Goal: Task Accomplishment & Management: Manage account settings

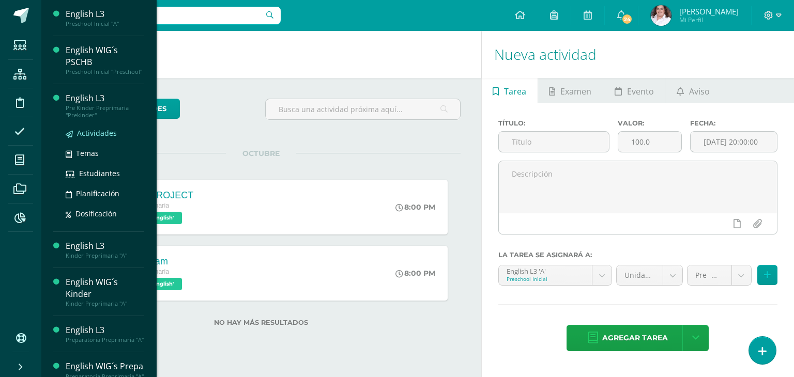
click at [100, 138] on span "Actividades" at bounding box center [97, 133] width 40 height 10
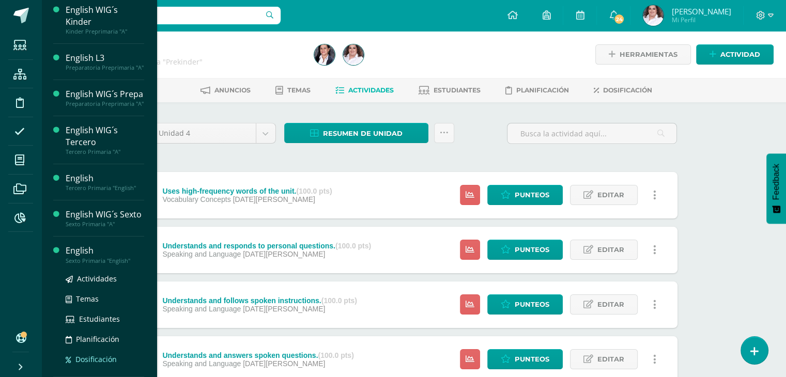
scroll to position [213, 0]
click at [94, 279] on span "Actividades" at bounding box center [97, 279] width 40 height 10
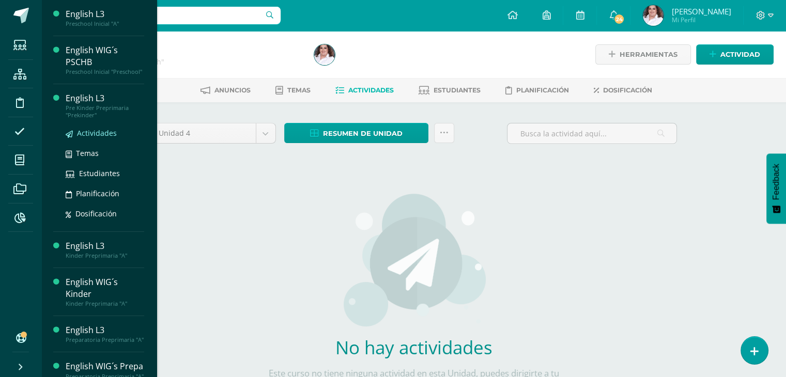
click at [101, 138] on span "Actividades" at bounding box center [97, 133] width 40 height 10
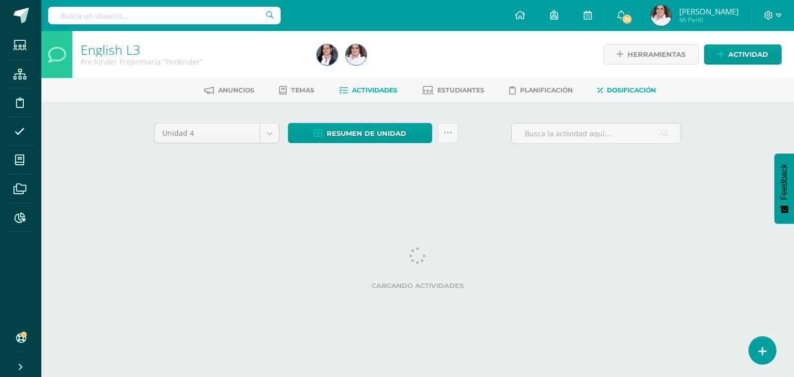
click at [626, 86] on span "Dosificación" at bounding box center [631, 90] width 49 height 8
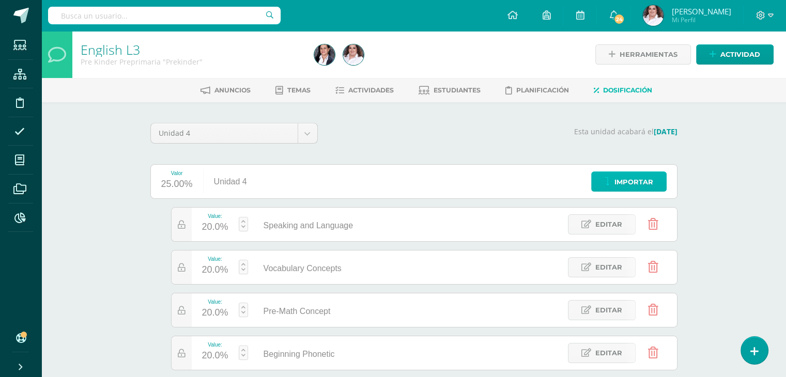
click at [608, 179] on icon at bounding box center [608, 182] width 6 height 9
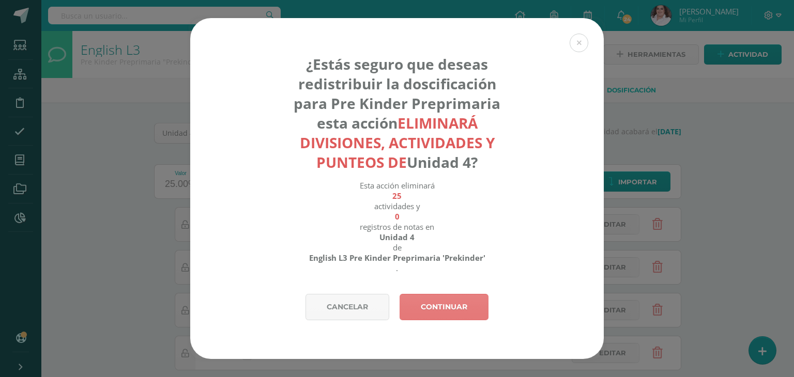
click at [455, 297] on link "Continuar" at bounding box center [444, 307] width 89 height 26
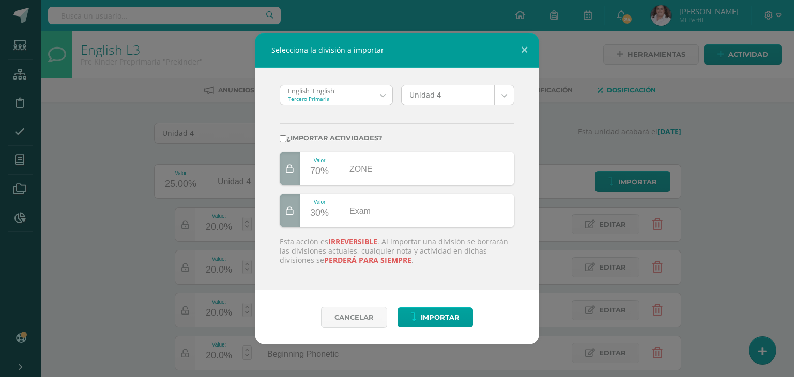
click at [385, 89] on body "Selecciona la división a importar English 'English' Tercero Primaria English 'E…" at bounding box center [397, 253] width 794 height 506
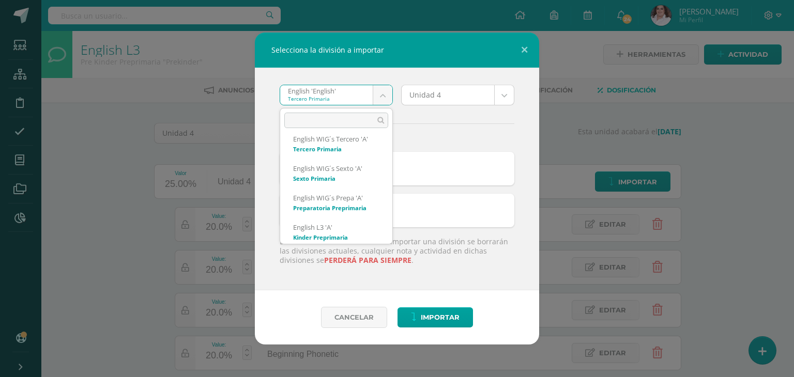
scroll to position [207, 0]
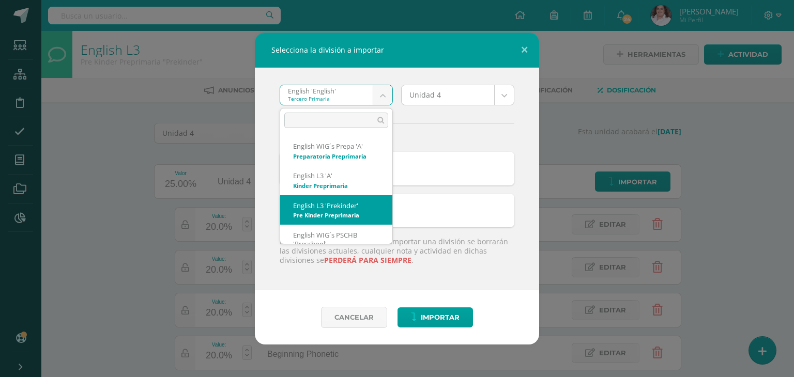
select select "1371"
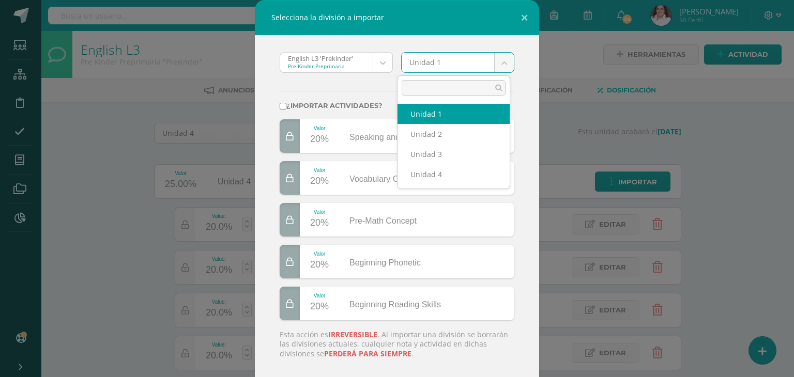
click at [502, 65] on body "Selecciona la división a importar English L3 'Prekinder' Pre Kinder Preprimaria…" at bounding box center [397, 253] width 794 height 506
select select "60708"
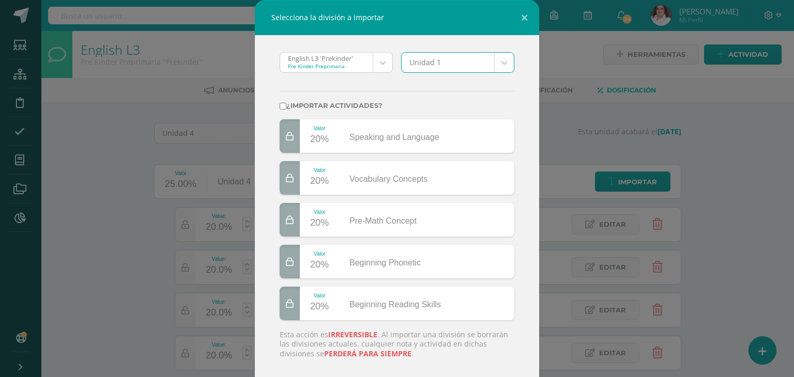
click at [280, 106] on input "¿Importar actividades?" at bounding box center [283, 106] width 7 height 7
checkbox input "true"
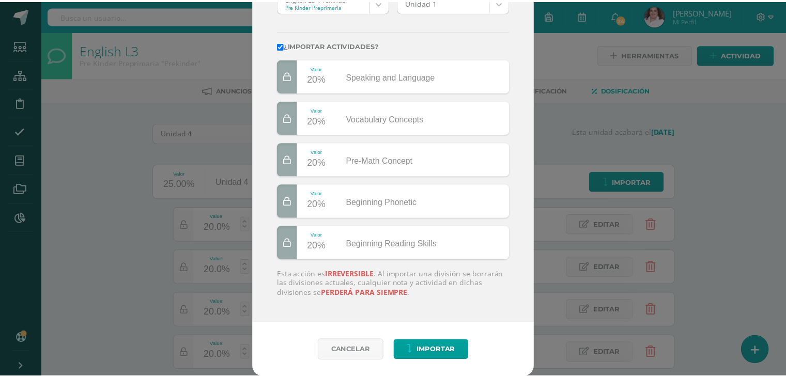
scroll to position [0, 0]
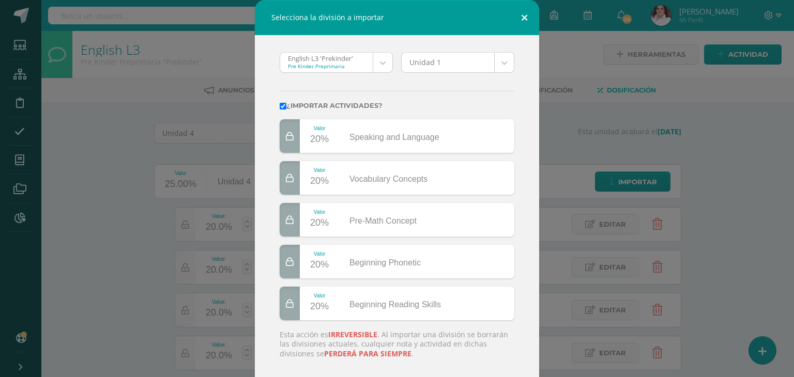
click at [518, 18] on button at bounding box center [524, 17] width 29 height 35
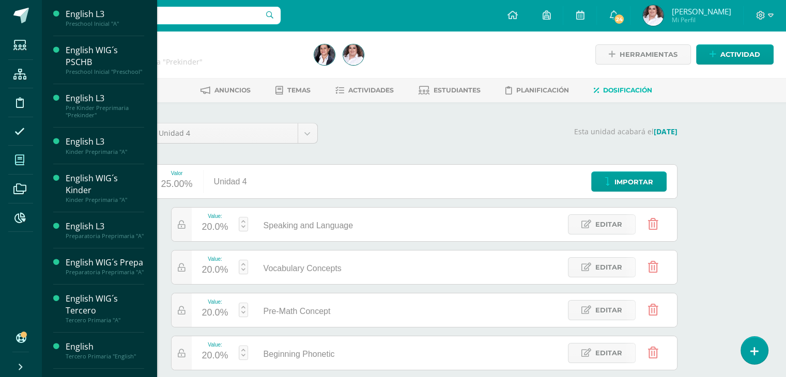
click at [22, 164] on icon at bounding box center [19, 160] width 9 height 10
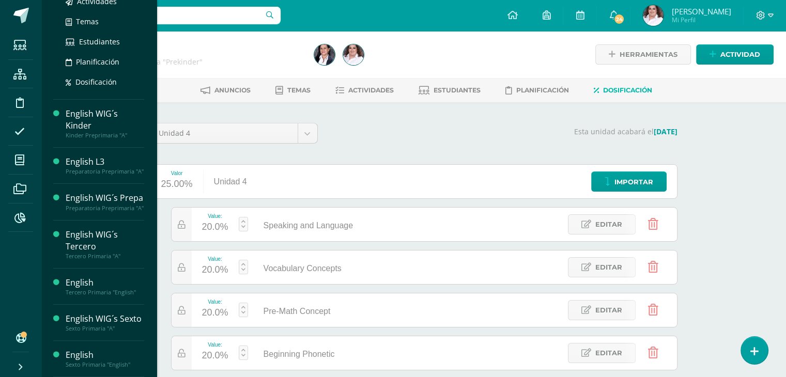
scroll to position [213, 0]
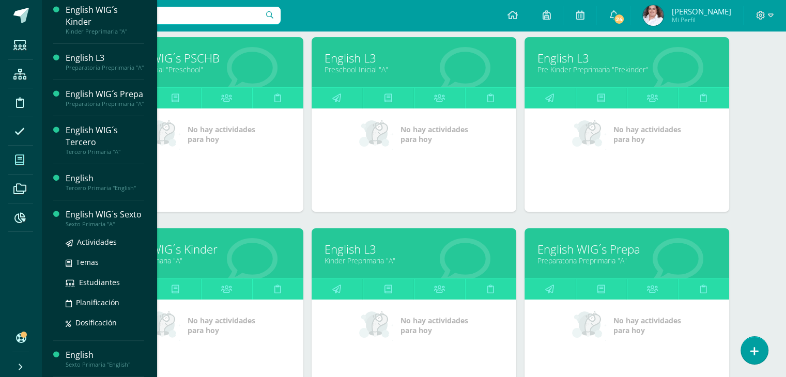
scroll to position [213, 0]
click at [97, 239] on span "Actividades" at bounding box center [97, 242] width 40 height 10
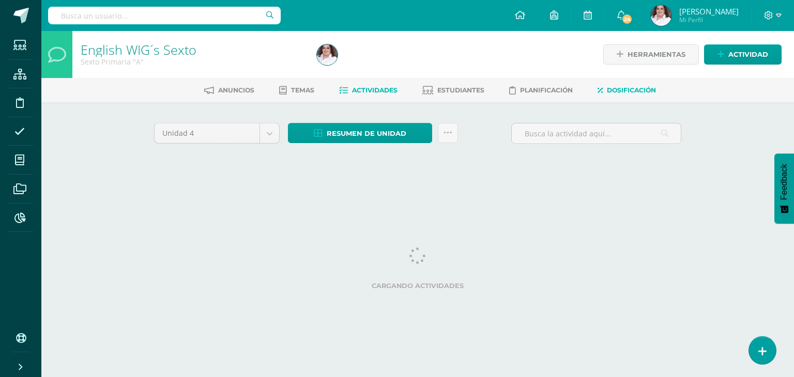
click at [639, 87] on span "Dosificación" at bounding box center [631, 90] width 49 height 8
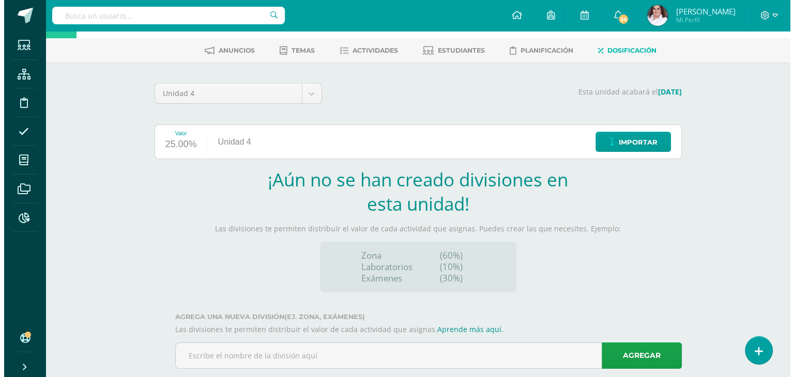
scroll to position [52, 0]
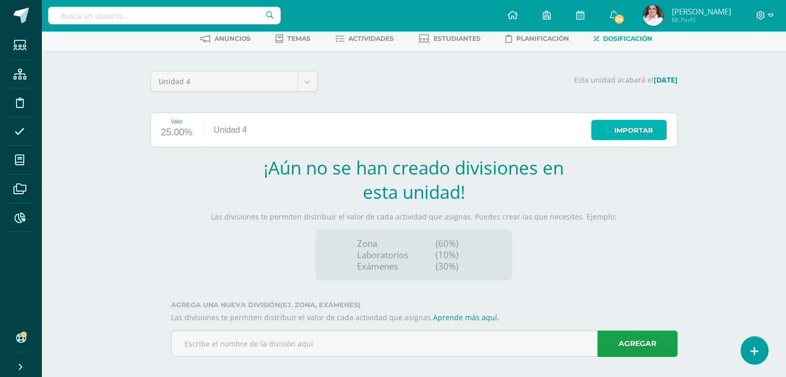
click at [631, 131] on span "Importar" at bounding box center [634, 130] width 39 height 19
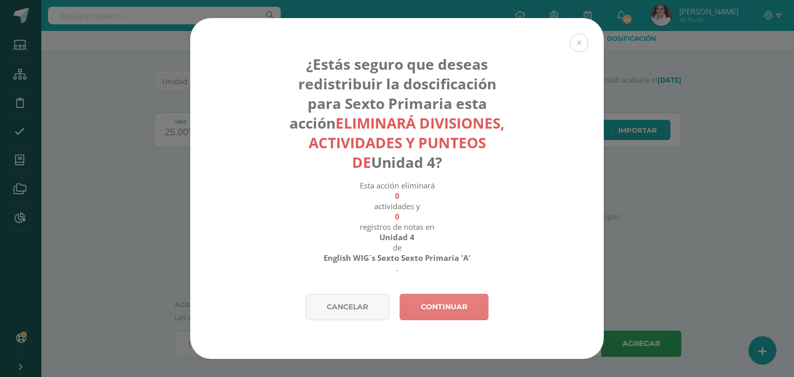
click at [425, 309] on link "Continuar" at bounding box center [444, 307] width 89 height 26
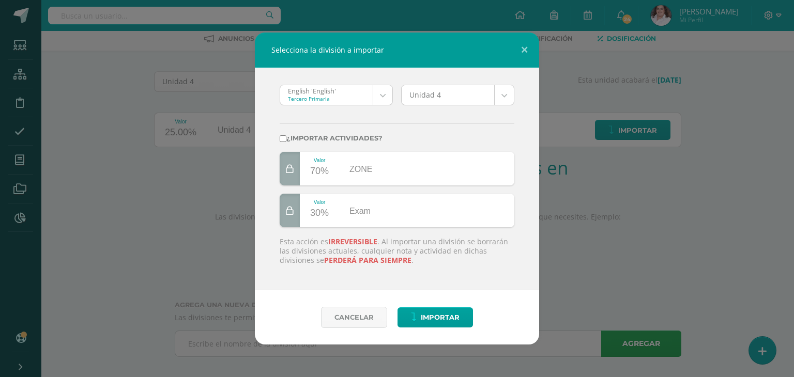
click at [378, 96] on body "Selecciona la división a importar English 'English' Tercero Primaria English 'E…" at bounding box center [397, 167] width 794 height 438
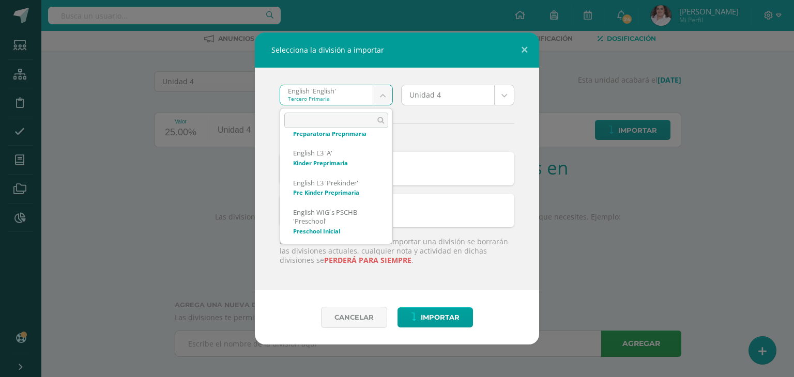
scroll to position [0, 0]
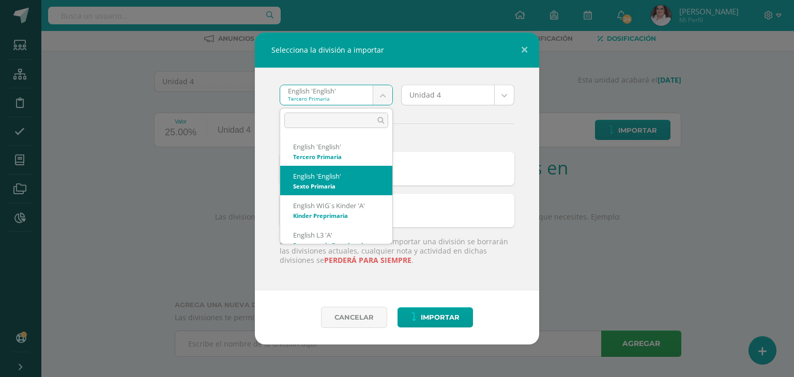
select select "1289"
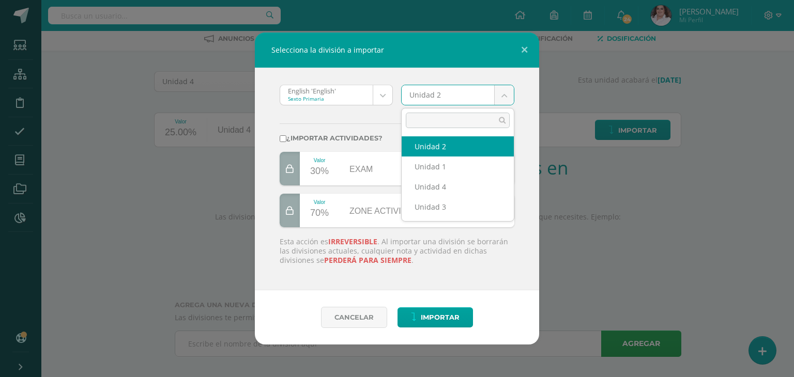
drag, startPoint x: 504, startPoint y: 91, endPoint x: 502, endPoint y: 97, distance: 6.2
click at [504, 91] on body "Selecciona la división a importar English 'English' Sexto Primaria English 'Eng…" at bounding box center [397, 167] width 794 height 438
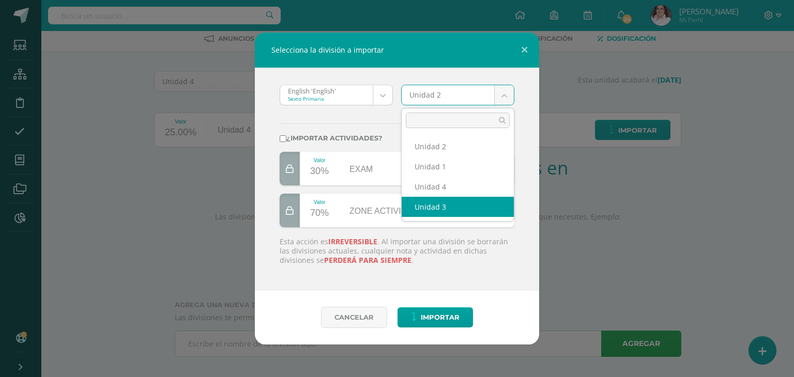
select select "58819"
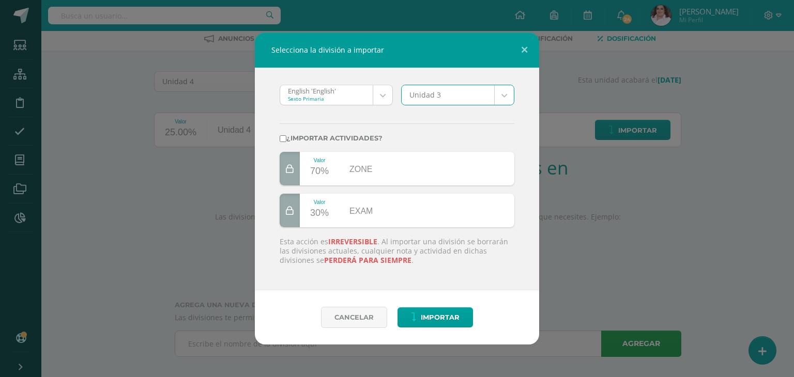
click at [281, 139] on input "¿Importar actividades?" at bounding box center [283, 138] width 7 height 7
checkbox input "true"
click at [440, 314] on span "Importar" at bounding box center [440, 317] width 39 height 19
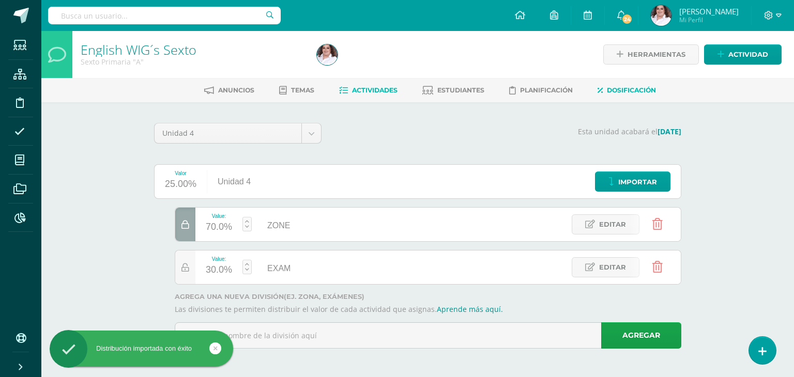
click at [374, 90] on span "Actividades" at bounding box center [374, 90] width 45 height 8
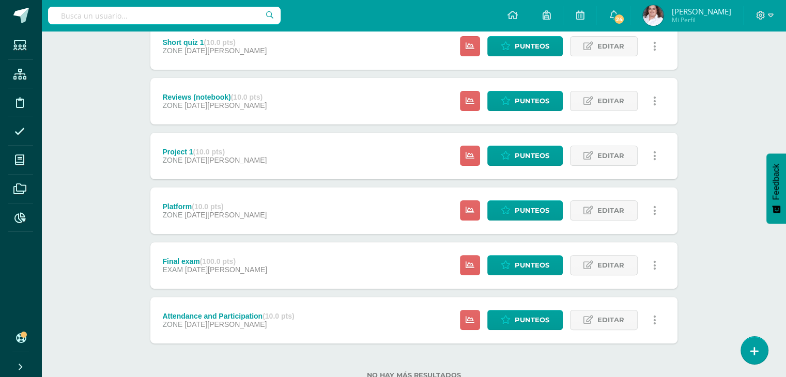
scroll to position [294, 0]
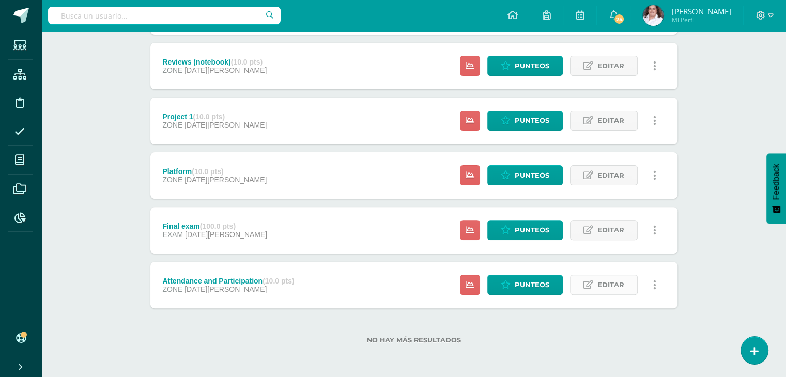
click at [613, 280] on span "Editar" at bounding box center [610, 284] width 27 height 19
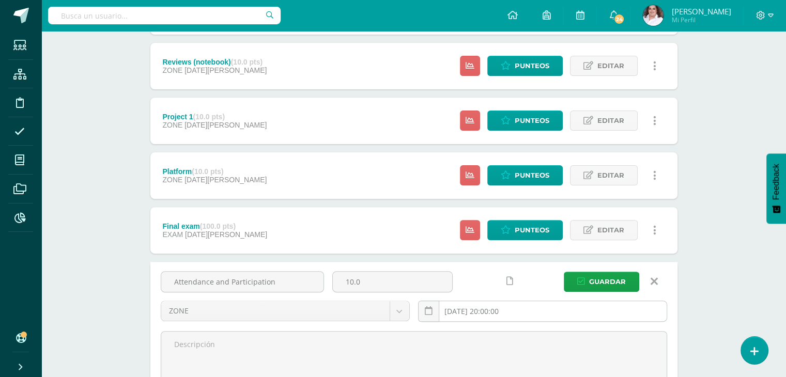
click at [485, 308] on input "[DATE] 20:00:00" at bounding box center [543, 311] width 248 height 20
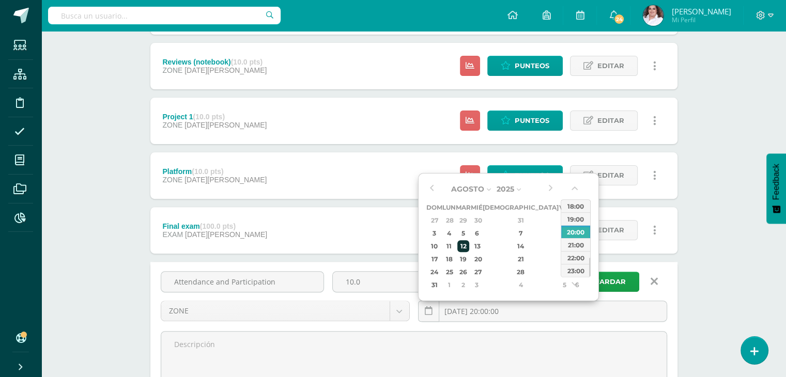
click at [469, 247] on div "12" at bounding box center [463, 246] width 12 height 12
click at [455, 243] on div "11" at bounding box center [449, 246] width 11 height 12
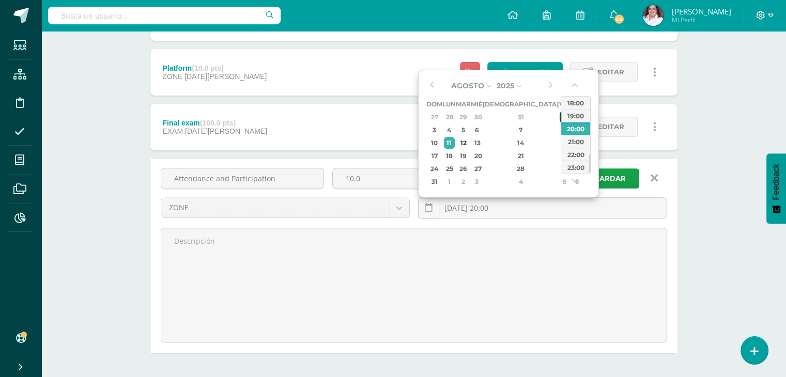
scroll to position [345, 0]
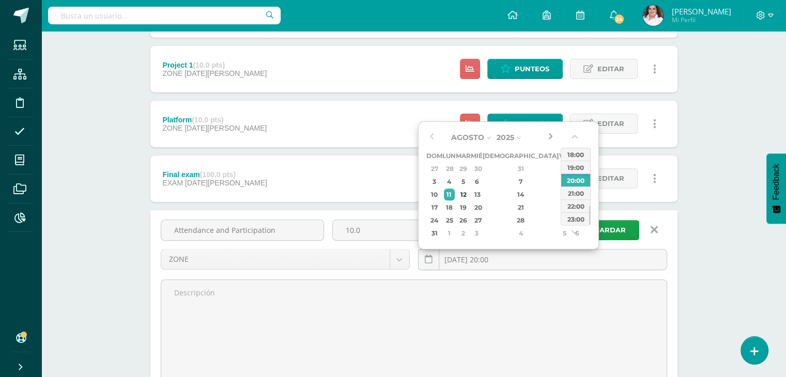
click at [550, 133] on button "button" at bounding box center [550, 138] width 10 height 16
click at [507, 177] on div "9" at bounding box center [520, 182] width 61 height 12
type input "2025-10-09 20:00"
click at [611, 224] on span "Guardar" at bounding box center [607, 230] width 37 height 19
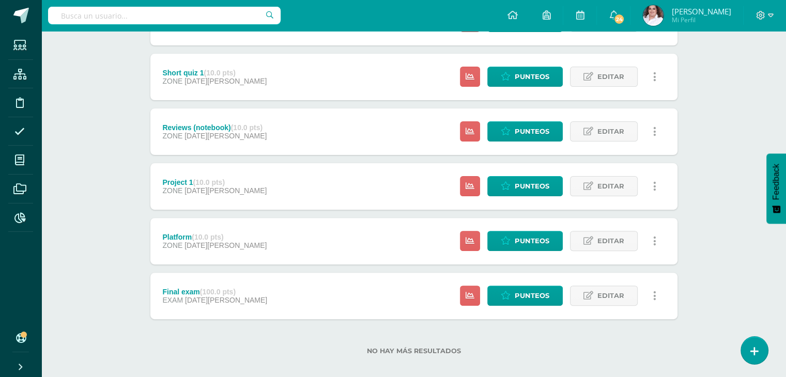
scroll to position [294, 0]
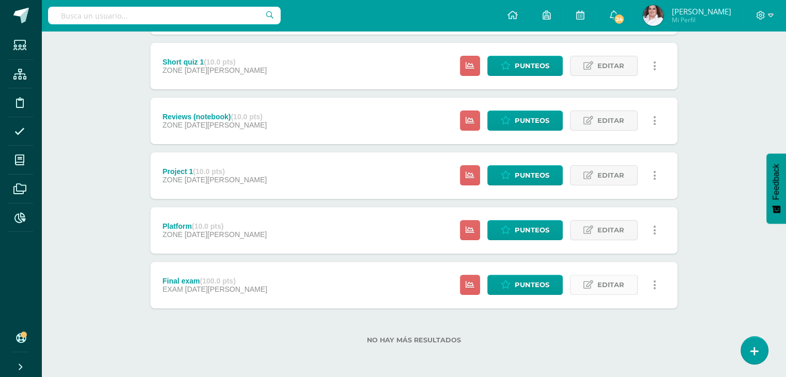
click at [597, 285] on link "Editar" at bounding box center [604, 285] width 68 height 20
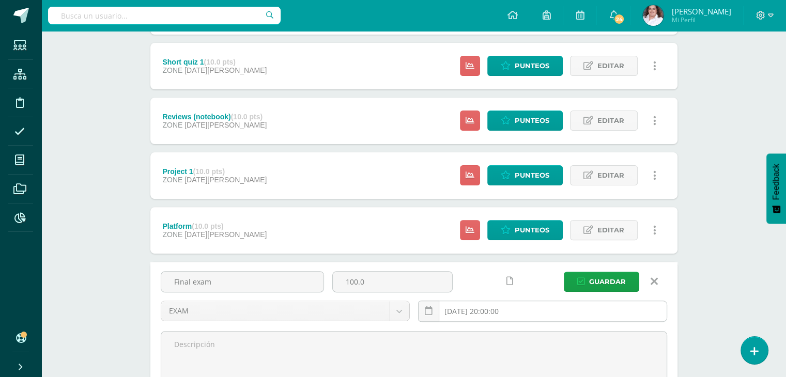
click at [531, 309] on input "[DATE] 20:00:00" at bounding box center [543, 311] width 248 height 20
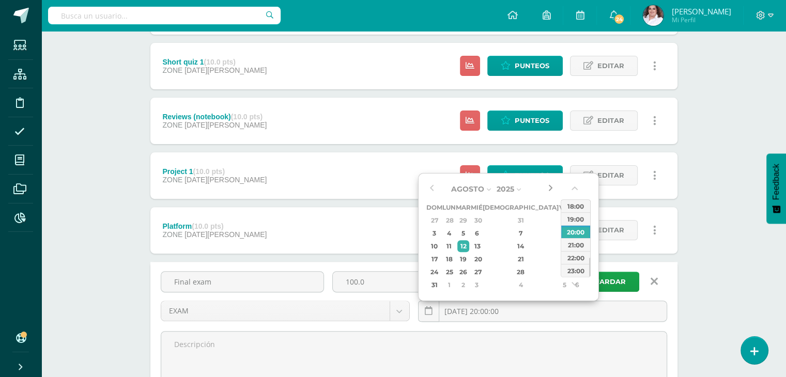
click at [551, 186] on button "button" at bounding box center [550, 189] width 10 height 16
click at [550, 187] on button "button" at bounding box center [550, 189] width 10 height 16
click at [451, 245] on div "13" at bounding box center [449, 246] width 11 height 12
type input "2025-10-13 20:00"
click at [612, 278] on span "Guardar" at bounding box center [607, 281] width 37 height 19
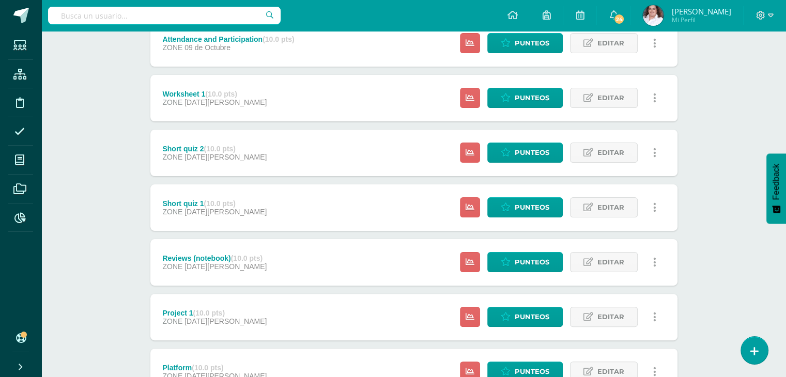
scroll to position [294, 0]
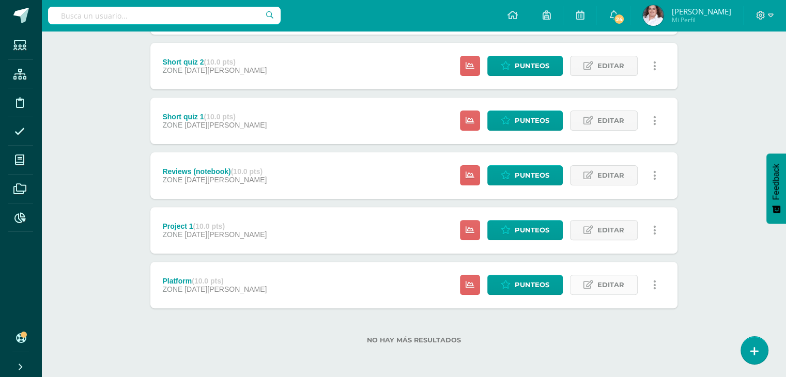
click at [613, 287] on span "Editar" at bounding box center [610, 284] width 27 height 19
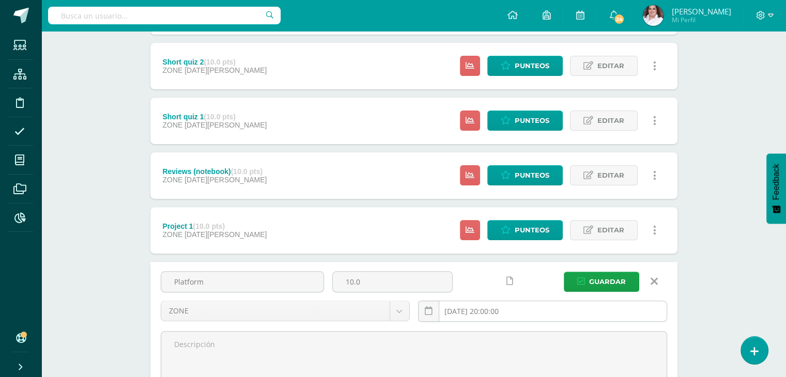
click at [478, 310] on input "[DATE] 20:00:00" at bounding box center [543, 311] width 248 height 20
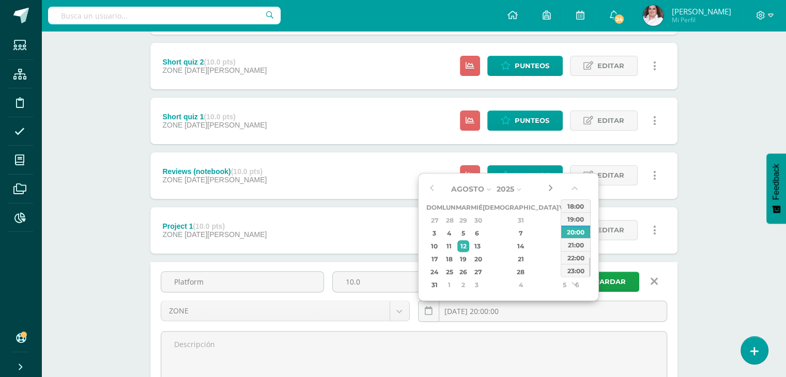
click at [548, 188] on button "button" at bounding box center [550, 189] width 10 height 16
click at [560, 231] on div "10" at bounding box center [564, 233] width 9 height 12
type input "2025-10-10 20:00"
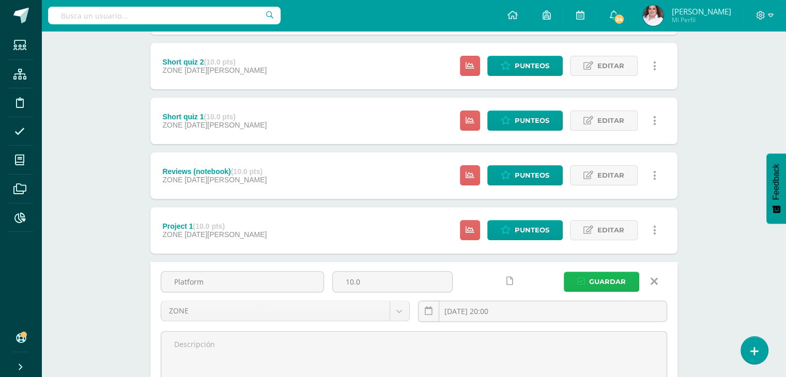
click at [606, 280] on span "Guardar" at bounding box center [607, 281] width 37 height 19
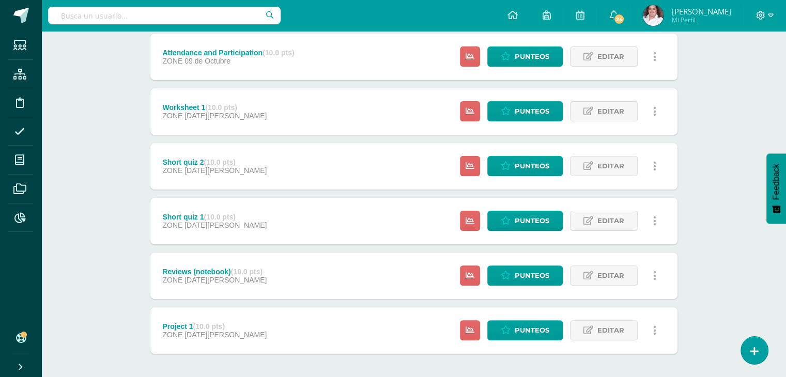
scroll to position [294, 0]
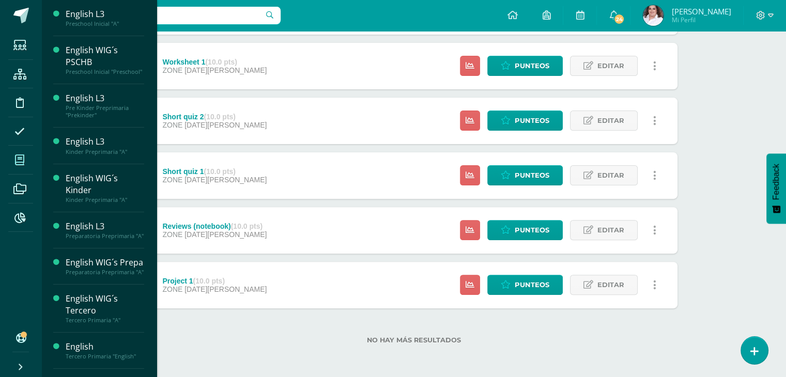
click at [23, 168] on span at bounding box center [19, 159] width 23 height 23
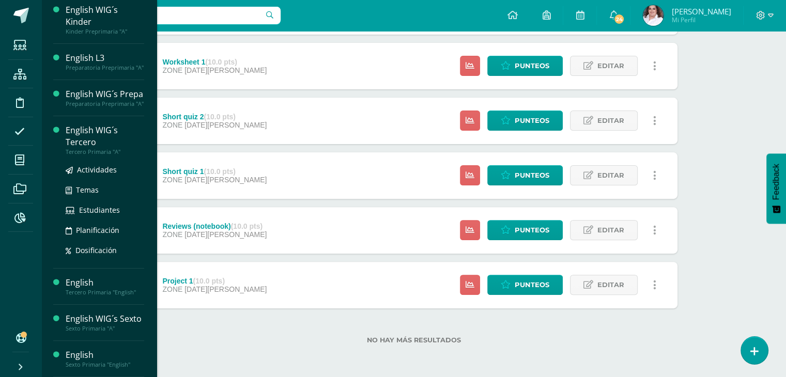
scroll to position [213, 0]
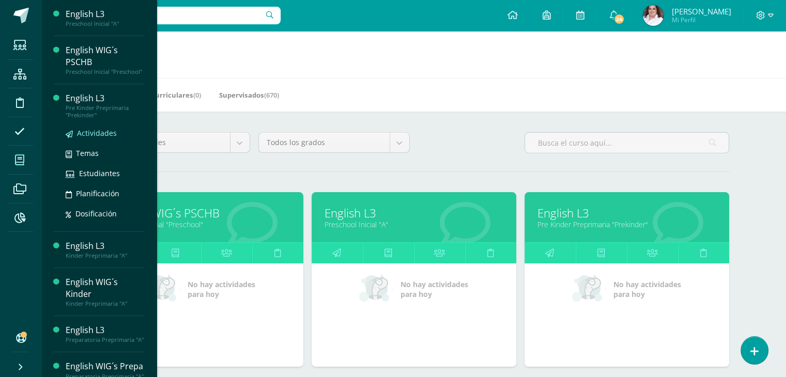
click at [95, 138] on span "Actividades" at bounding box center [97, 133] width 40 height 10
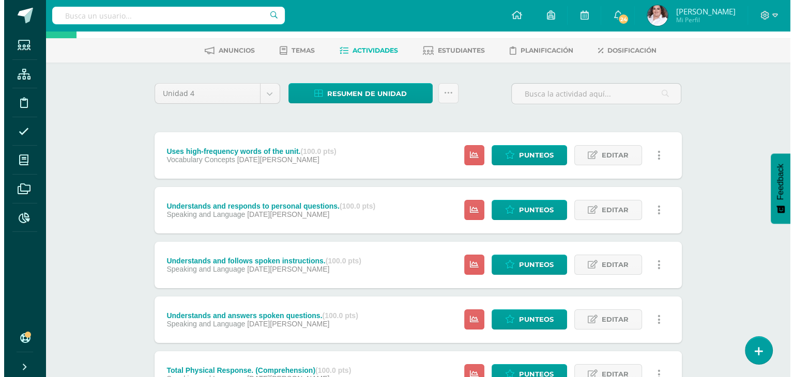
scroll to position [29, 0]
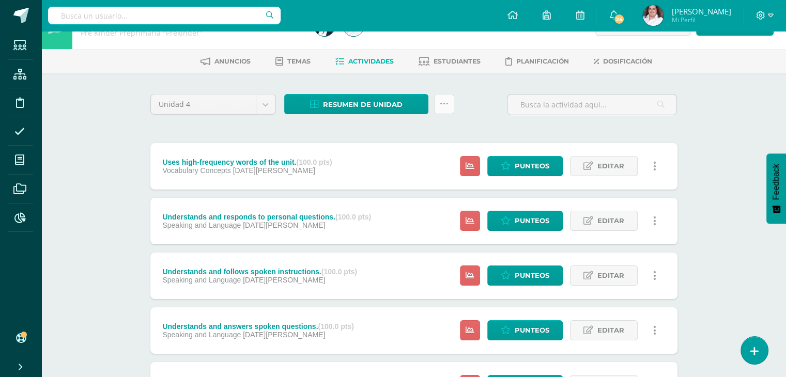
click at [444, 102] on icon at bounding box center [444, 104] width 9 height 9
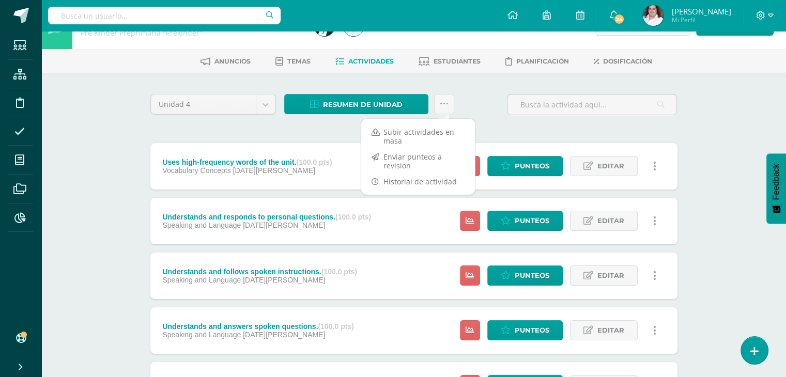
click at [653, 164] on icon at bounding box center [654, 166] width 3 height 11
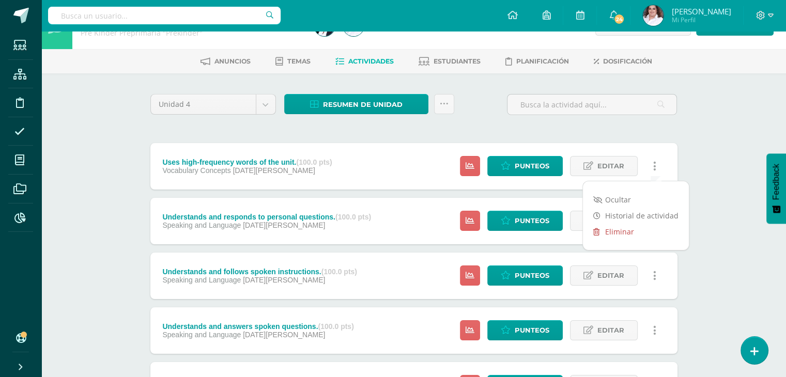
click at [620, 227] on link "Eliminar" at bounding box center [636, 232] width 106 height 16
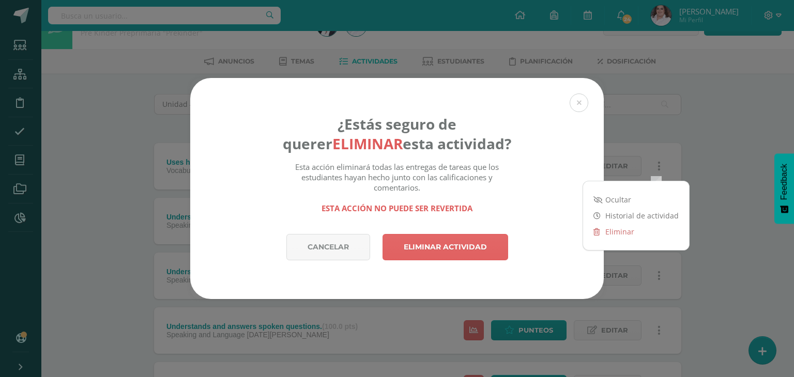
click at [583, 224] on link "Eliminar" at bounding box center [636, 232] width 106 height 16
click at [472, 255] on link "Eliminar actividad" at bounding box center [445, 247] width 126 height 26
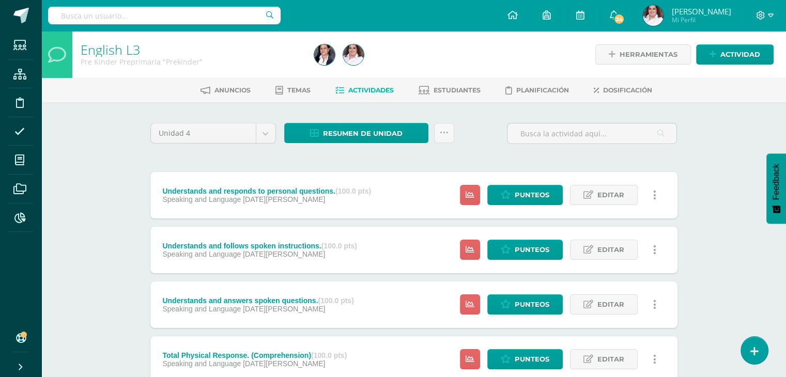
click at [655, 191] on icon at bounding box center [654, 195] width 3 height 11
click at [630, 259] on link "Eliminar" at bounding box center [636, 261] width 106 height 16
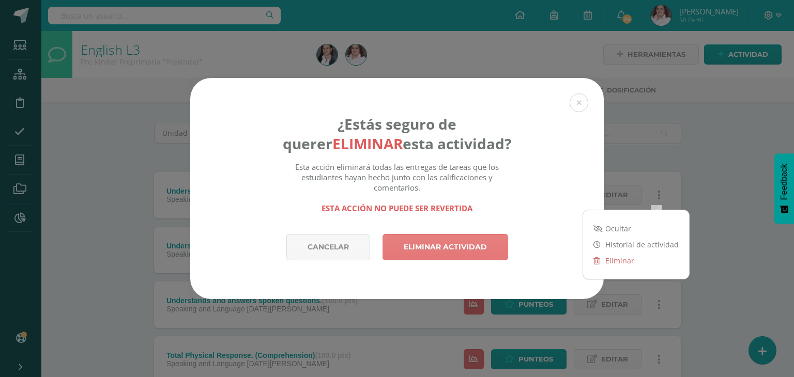
click at [487, 247] on link "Eliminar actividad" at bounding box center [445, 247] width 126 height 26
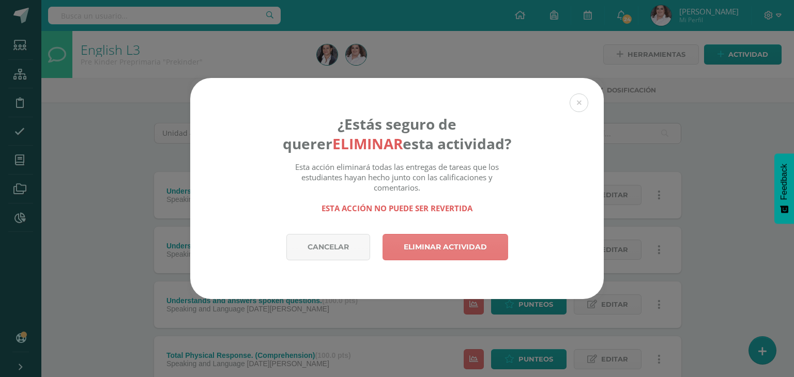
click at [487, 247] on link "Eliminar actividad" at bounding box center [445, 247] width 126 height 26
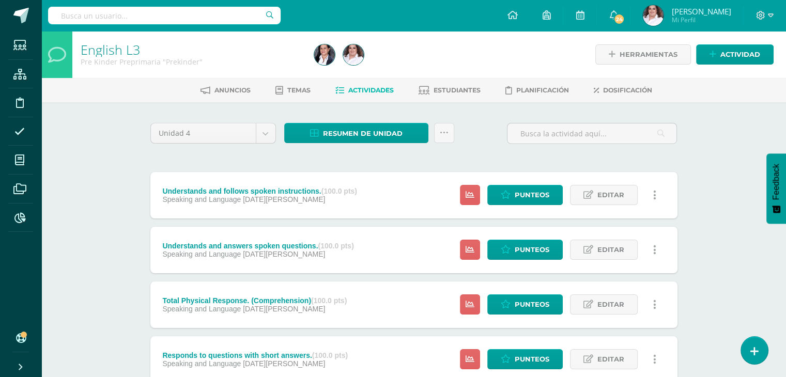
click at [655, 197] on icon at bounding box center [654, 195] width 3 height 11
click at [620, 264] on link "Eliminar" at bounding box center [636, 261] width 106 height 16
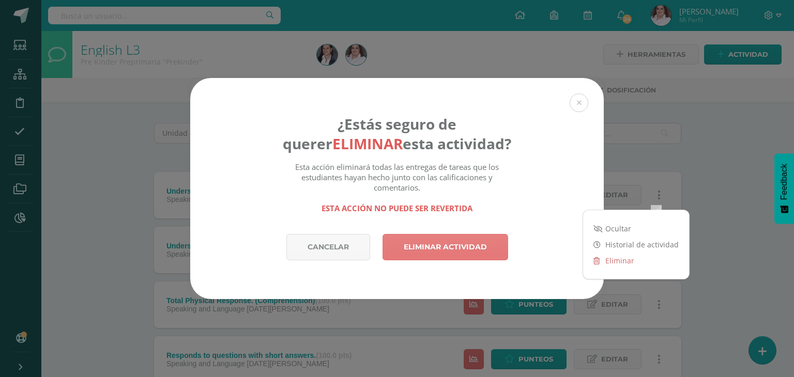
click at [478, 251] on link "Eliminar actividad" at bounding box center [445, 247] width 126 height 26
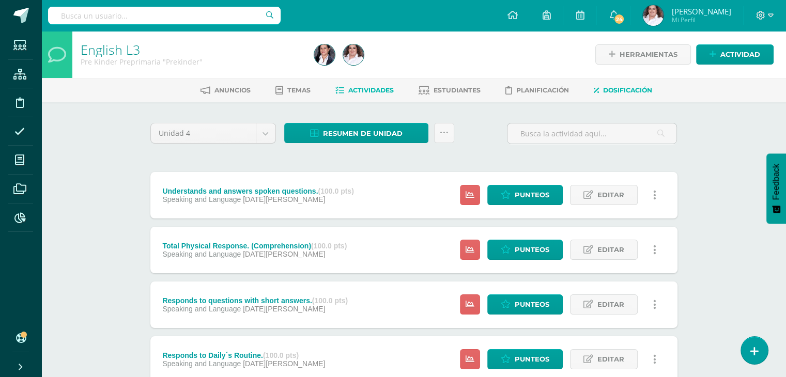
click at [635, 91] on span "Dosificación" at bounding box center [627, 90] width 49 height 8
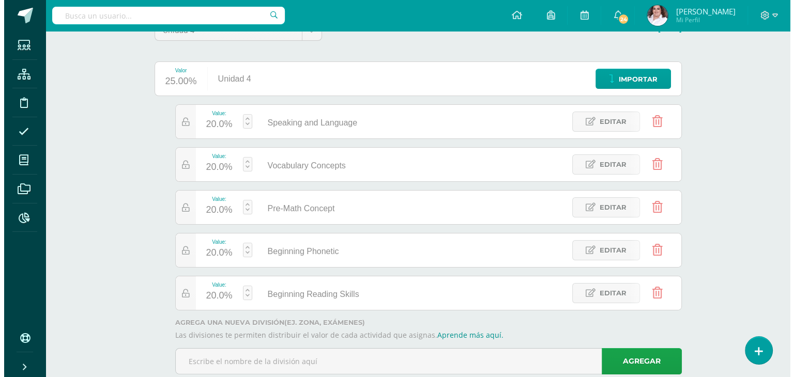
scroll to position [103, 0]
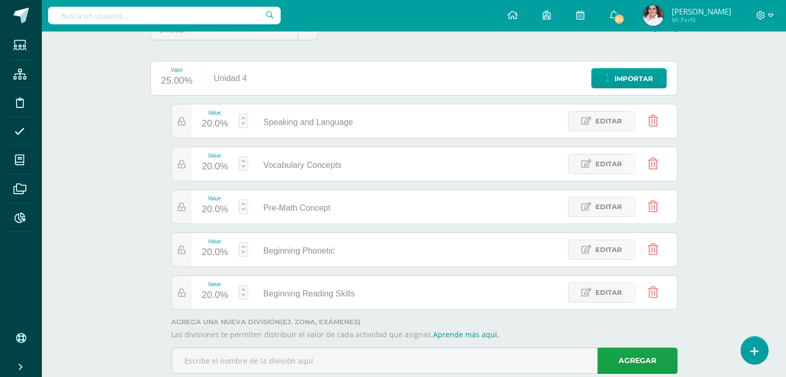
click at [655, 122] on icon at bounding box center [653, 120] width 10 height 11
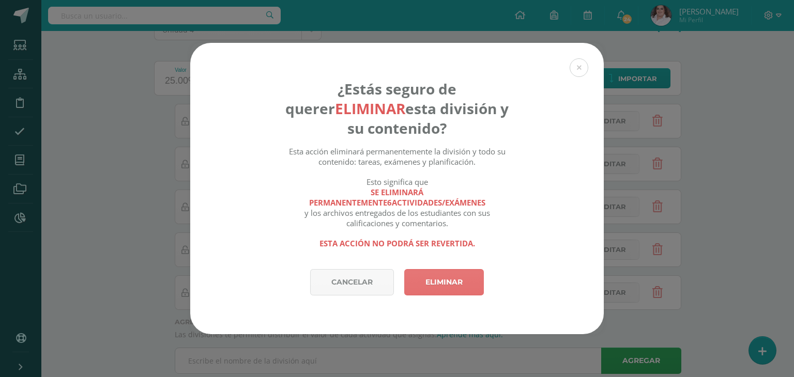
click at [465, 274] on link "Eliminar" at bounding box center [444, 282] width 80 height 26
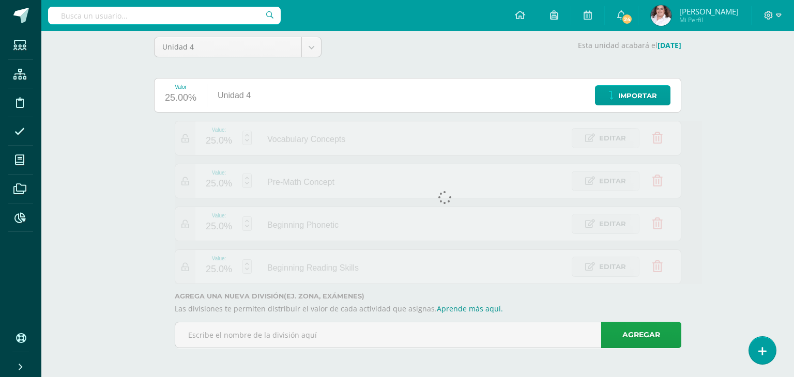
scroll to position [85, 0]
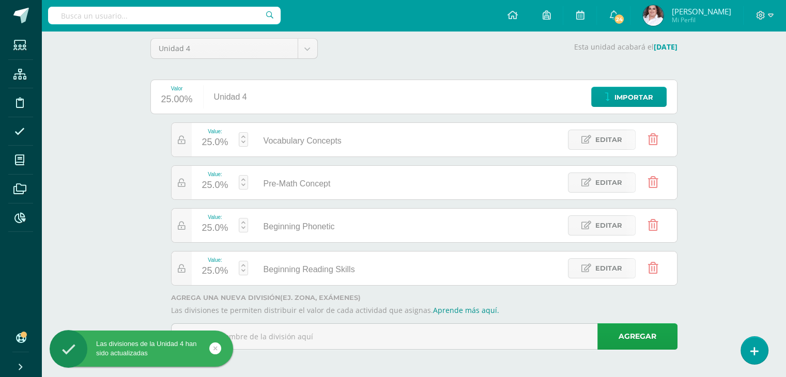
click at [647, 137] on link at bounding box center [653, 140] width 26 height 26
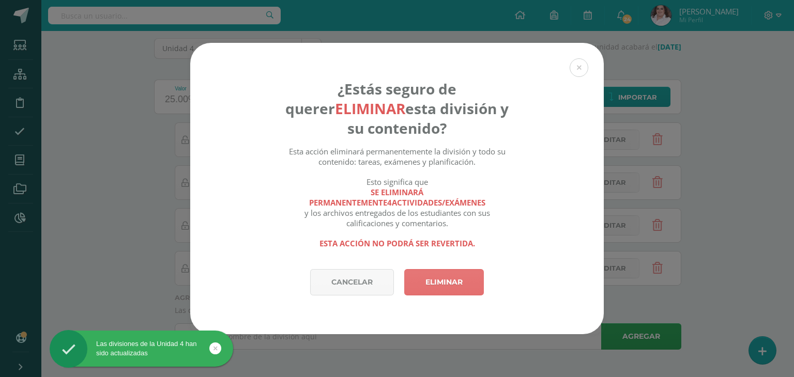
click at [452, 280] on link "Eliminar" at bounding box center [444, 282] width 80 height 26
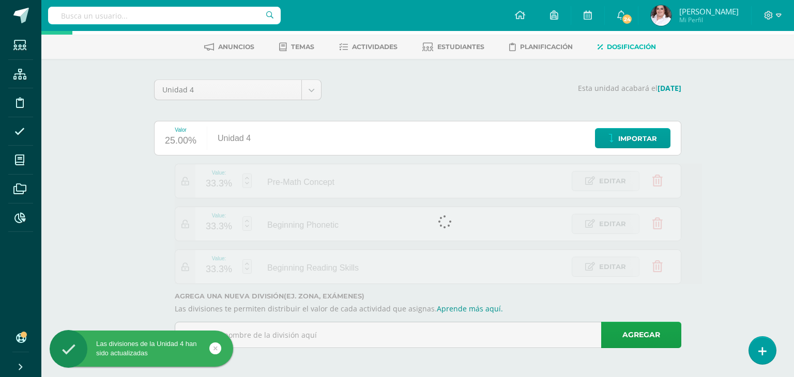
scroll to position [42, 0]
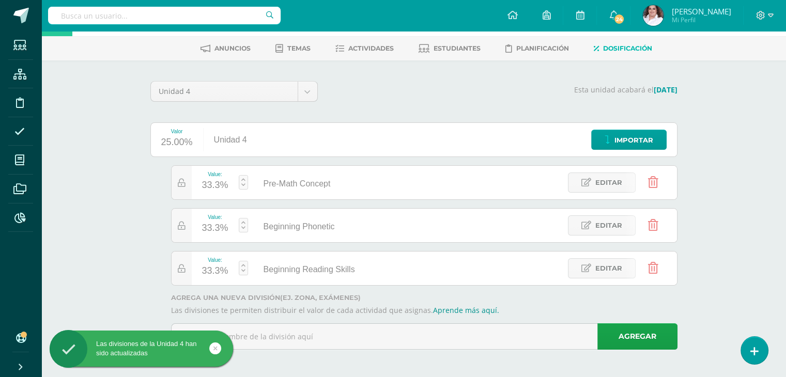
click at [657, 180] on icon at bounding box center [653, 182] width 10 height 11
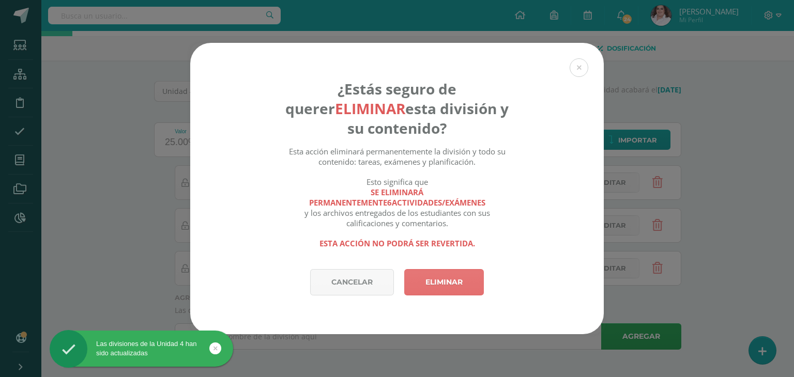
click at [447, 280] on link "Eliminar" at bounding box center [444, 282] width 80 height 26
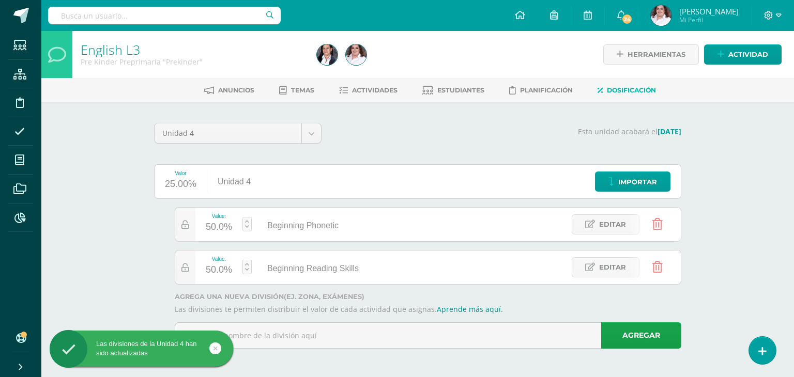
click at [661, 219] on icon at bounding box center [657, 224] width 10 height 11
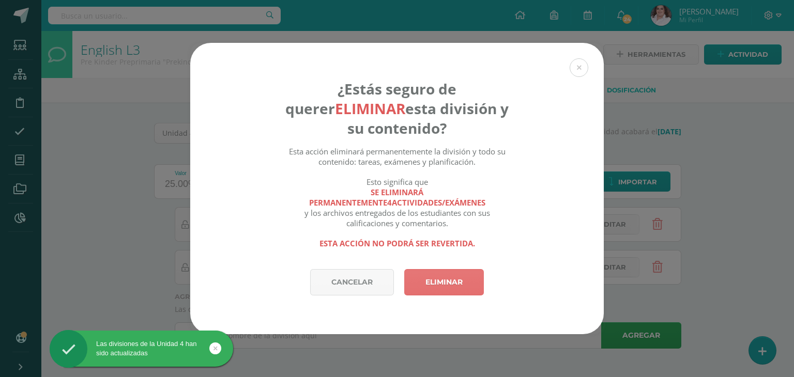
click at [475, 283] on link "Eliminar" at bounding box center [444, 282] width 80 height 26
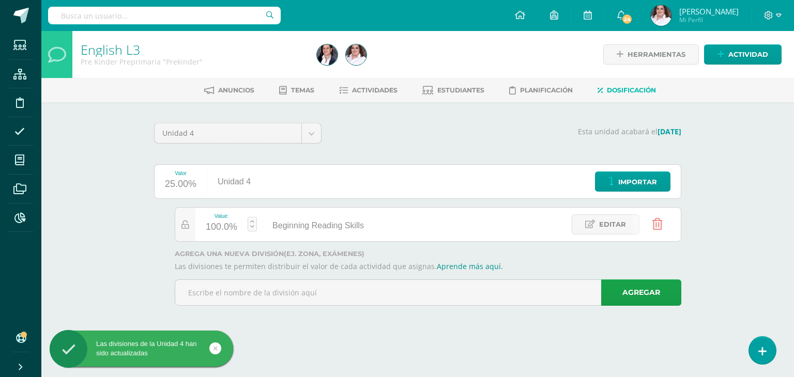
click at [653, 221] on icon at bounding box center [657, 224] width 10 height 11
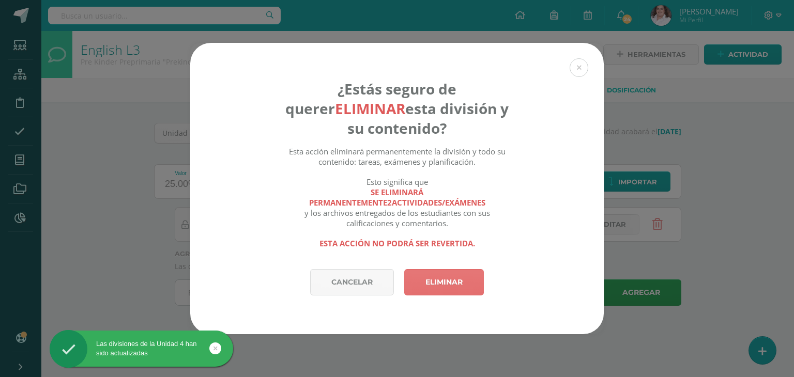
click at [442, 278] on link "Eliminar" at bounding box center [444, 282] width 80 height 26
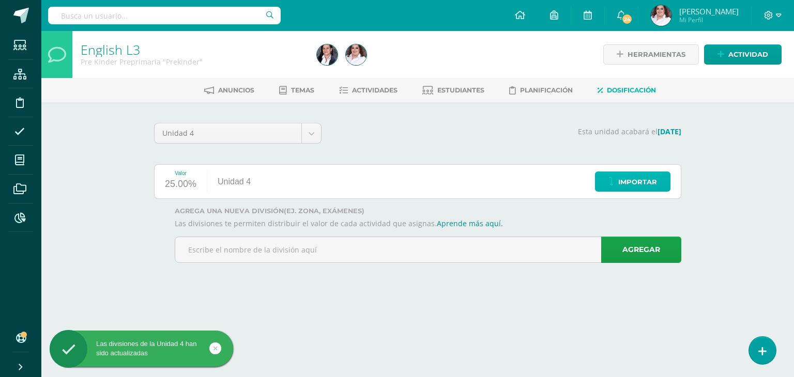
click at [643, 176] on span "Importar" at bounding box center [637, 182] width 39 height 19
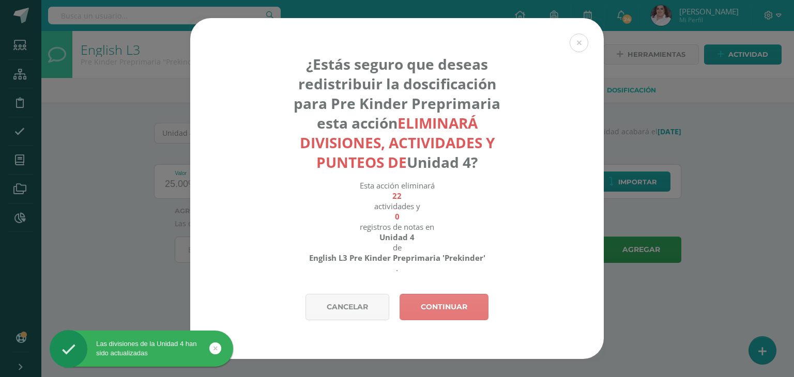
click at [451, 301] on link "Continuar" at bounding box center [444, 307] width 89 height 26
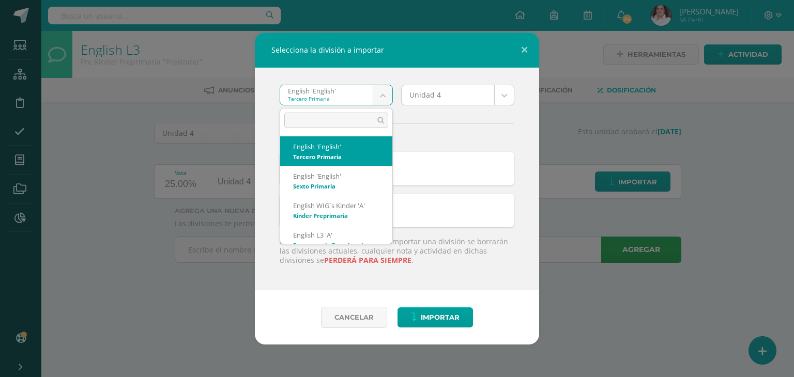
drag, startPoint x: 382, startPoint y: 89, endPoint x: 376, endPoint y: 93, distance: 7.2
click at [382, 89] on body "Selecciona la división a importar English 'English' Tercero Primaria English 'E…" at bounding box center [397, 146] width 794 height 292
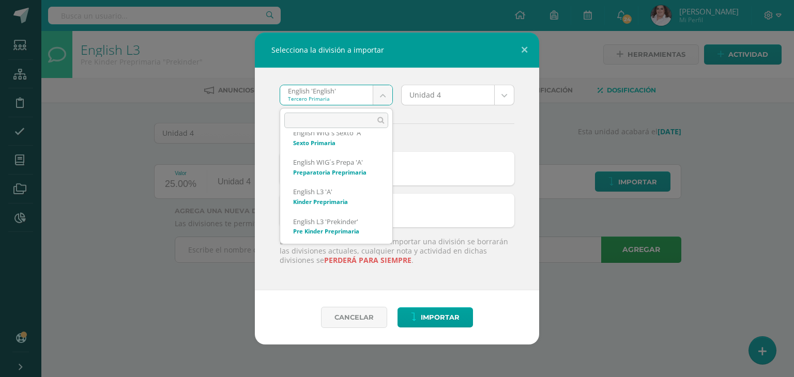
scroll to position [207, 0]
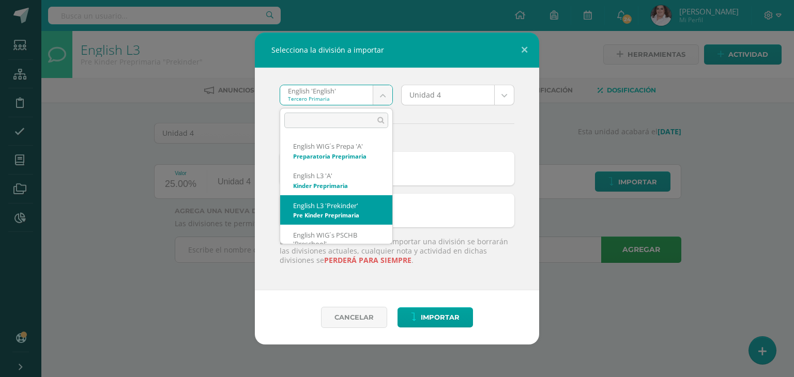
select select "1371"
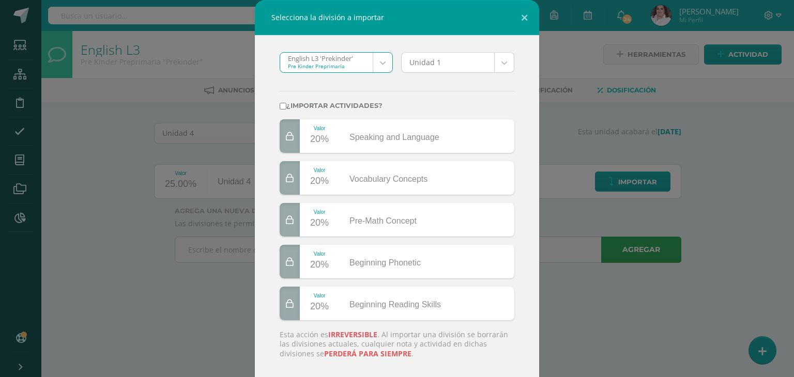
click at [483, 65] on body "Selecciona la división a importar English L3 'Prekinder' Pre Kinder Preprimaria…" at bounding box center [397, 146] width 794 height 292
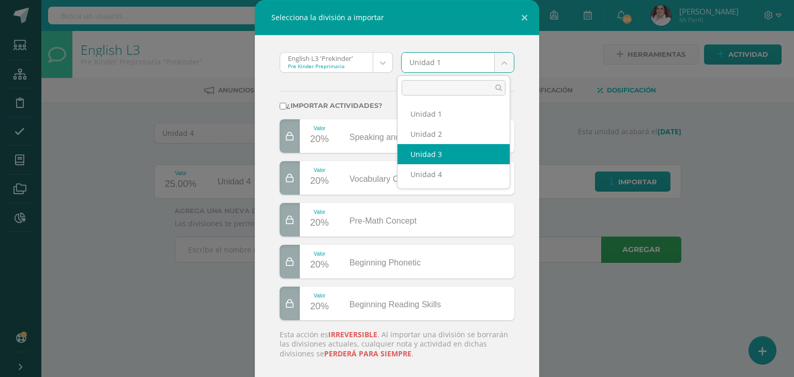
select select "60712"
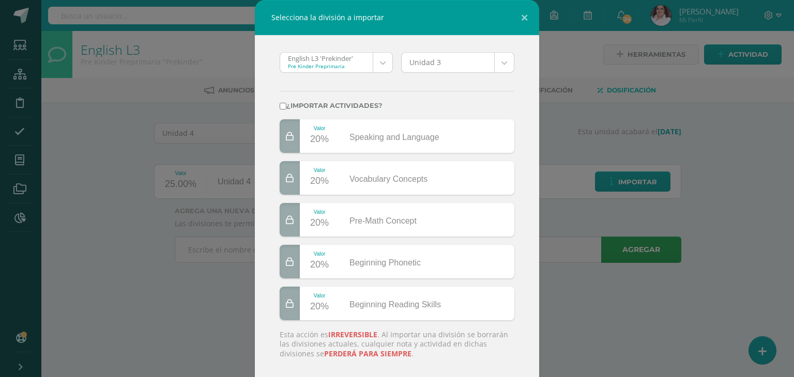
click at [282, 104] on label "¿Importar actividades?" at bounding box center [397, 106] width 235 height 8
click at [282, 104] on input "¿Importar actividades?" at bounding box center [283, 106] width 7 height 7
checkbox input "true"
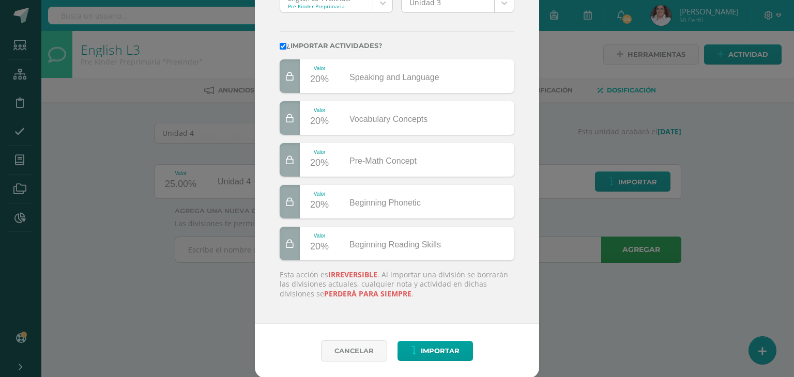
scroll to position [60, 0]
click at [425, 350] on span "Importar" at bounding box center [440, 350] width 39 height 19
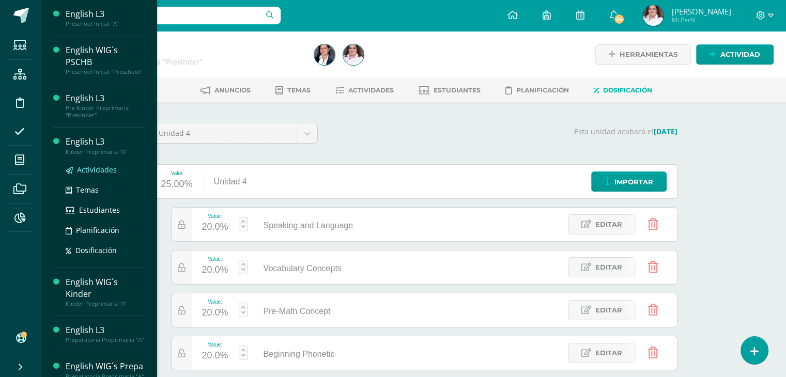
click at [90, 175] on span "Actividades" at bounding box center [97, 170] width 40 height 10
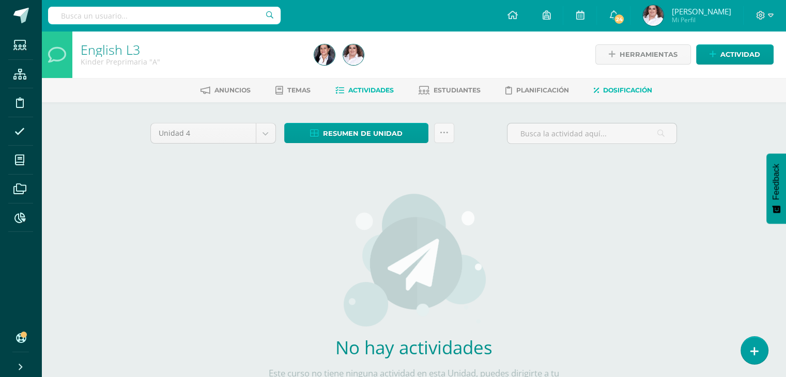
click at [634, 96] on link "Dosificación" at bounding box center [623, 90] width 58 height 17
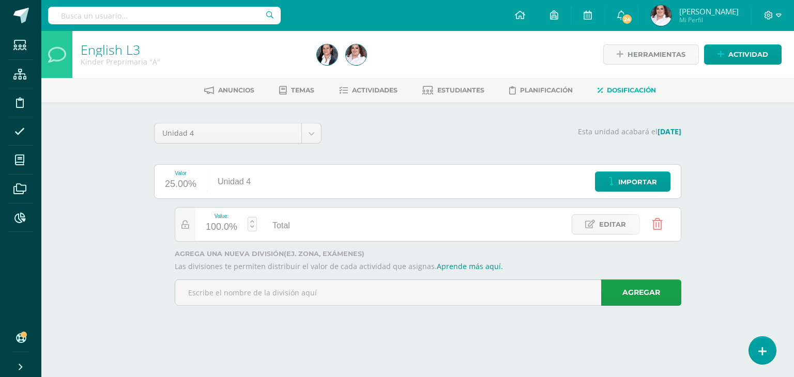
click at [656, 224] on icon at bounding box center [657, 224] width 10 height 11
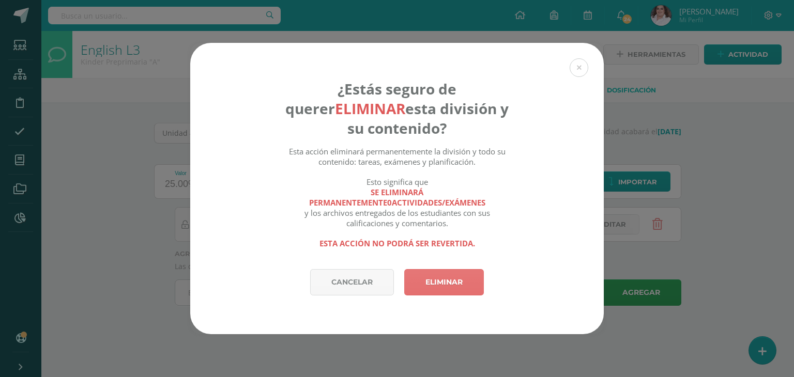
click at [463, 288] on link "Eliminar" at bounding box center [444, 282] width 80 height 26
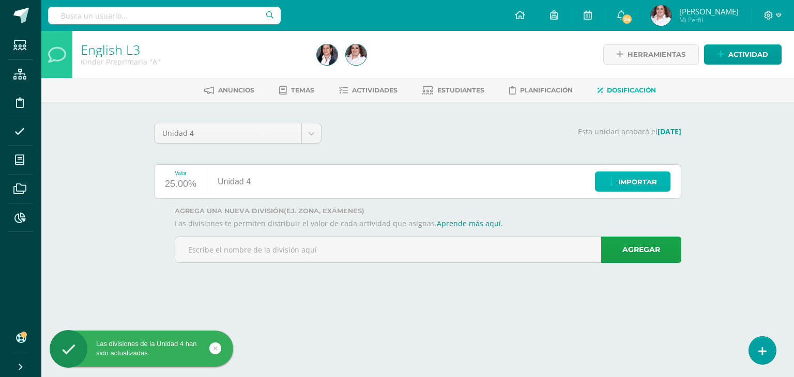
click at [624, 173] on span "Importar" at bounding box center [637, 182] width 39 height 19
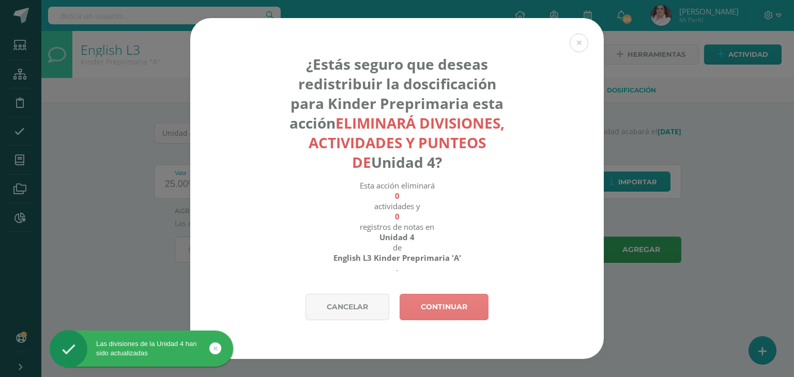
click at [432, 303] on link "Continuar" at bounding box center [444, 307] width 89 height 26
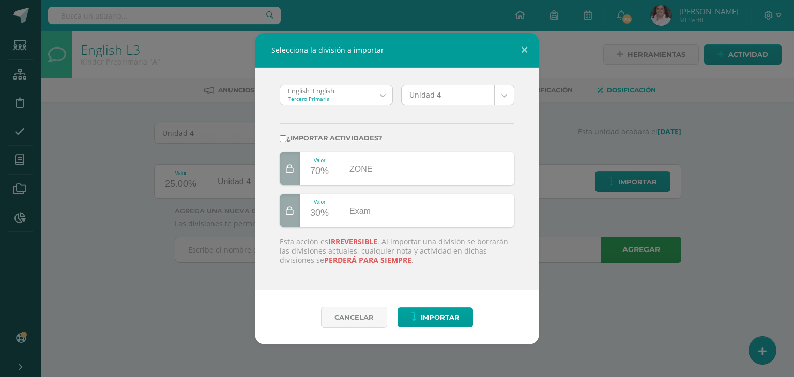
click at [383, 96] on body "Selecciona la división a importar English 'English' Tercero Primaria English 'E…" at bounding box center [397, 146] width 794 height 292
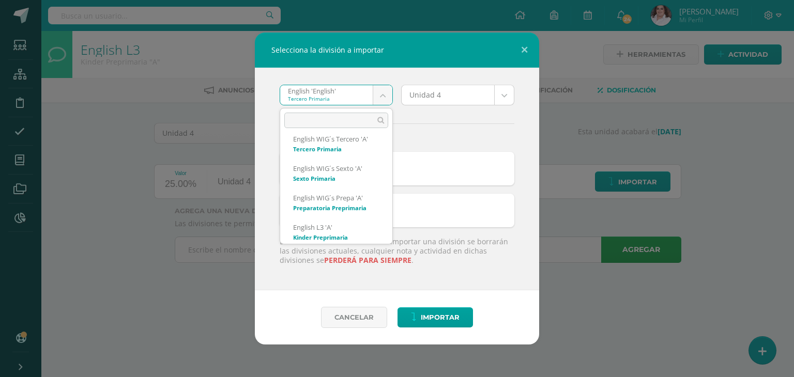
scroll to position [207, 0]
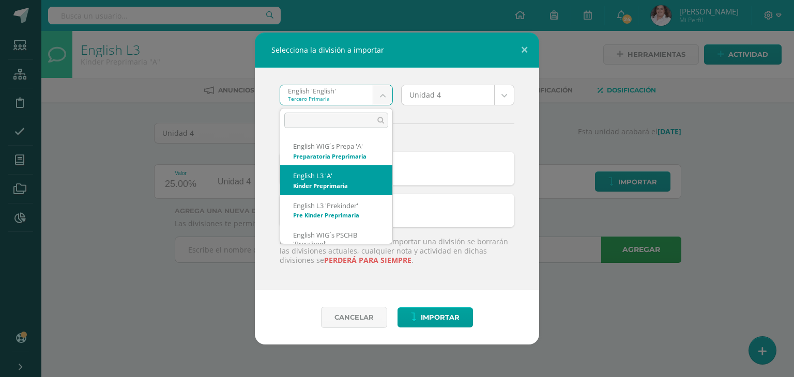
select select "1338"
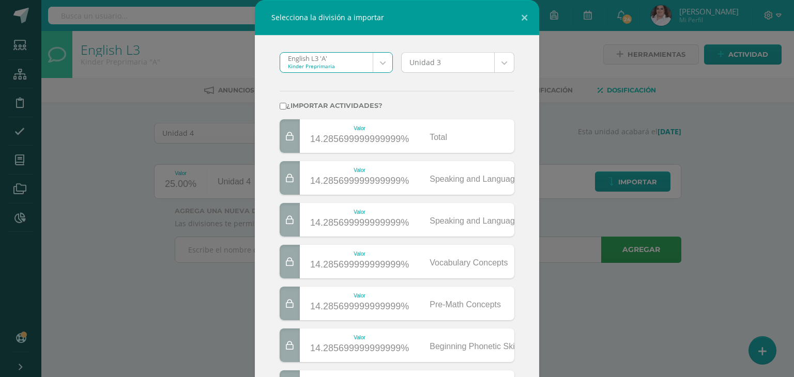
click at [495, 67] on body "Selecciona la división a importar English L3 'A' Kinder Preprimaria English 'En…" at bounding box center [397, 146] width 794 height 292
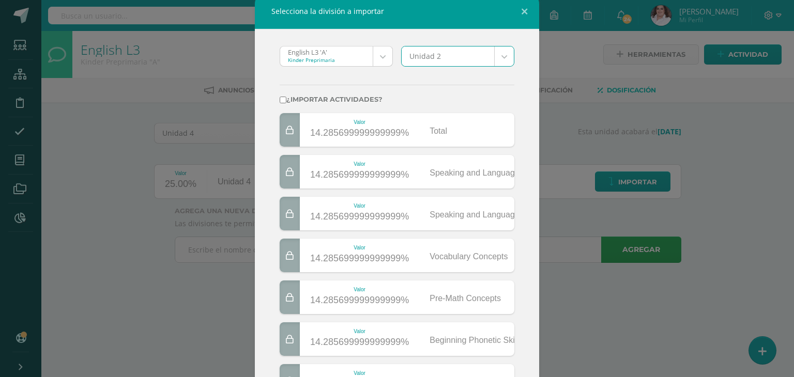
scroll to position [0, 0]
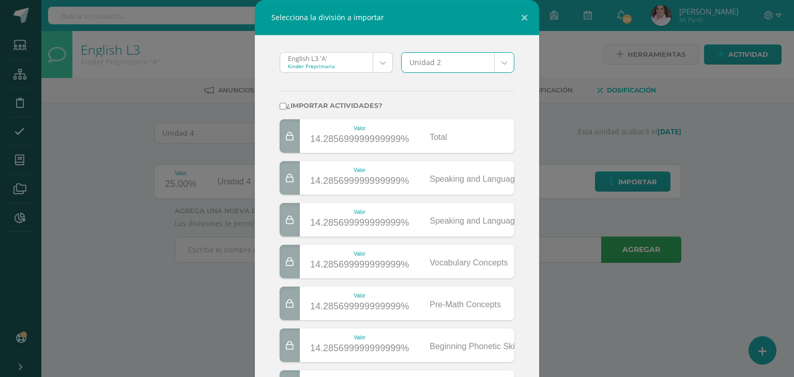
click at [497, 63] on body "Selecciona la división a importar English L3 'A' Kinder Preprimaria English 'En…" at bounding box center [397, 146] width 794 height 292
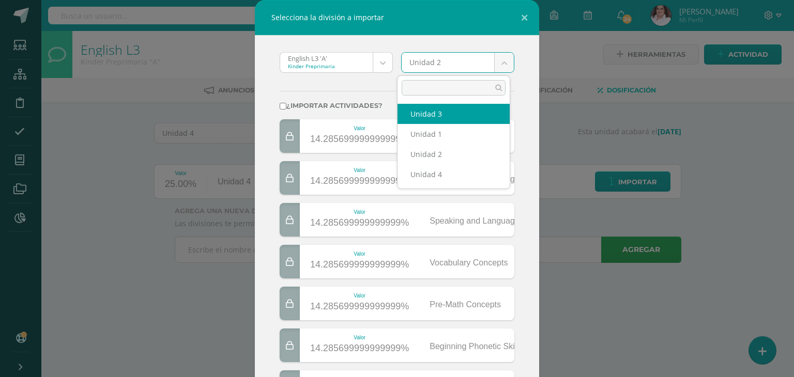
select select "59396"
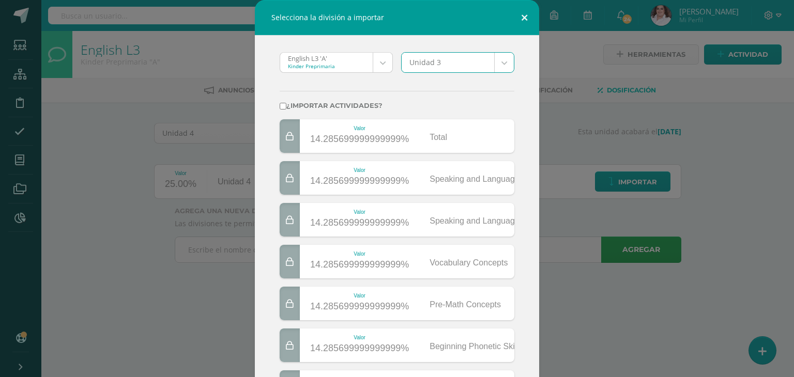
click at [520, 16] on button at bounding box center [524, 17] width 29 height 35
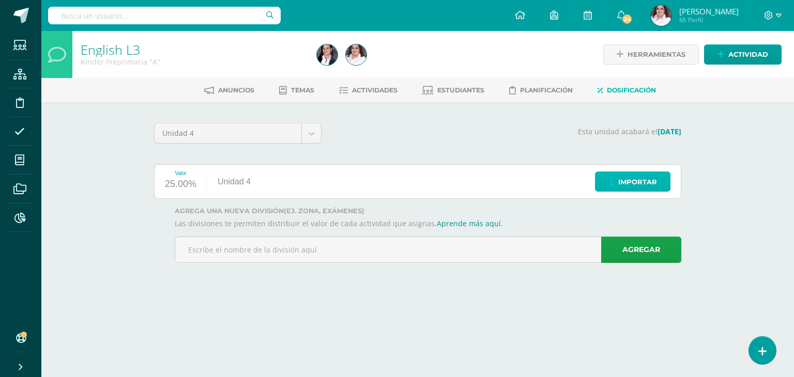
click at [632, 175] on span "Importar" at bounding box center [637, 182] width 39 height 19
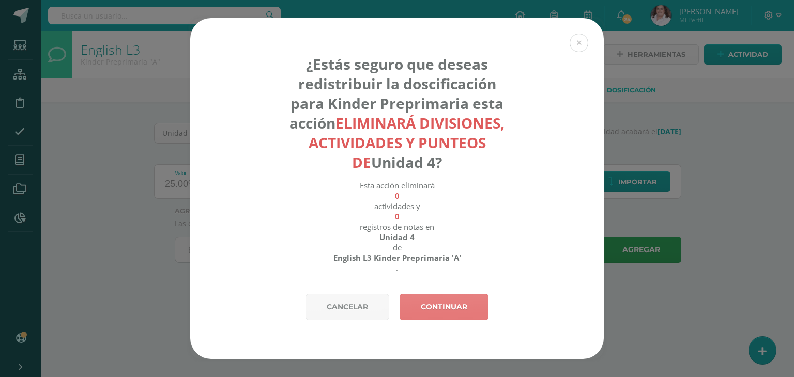
click at [451, 306] on link "Continuar" at bounding box center [444, 307] width 89 height 26
select select "1338"
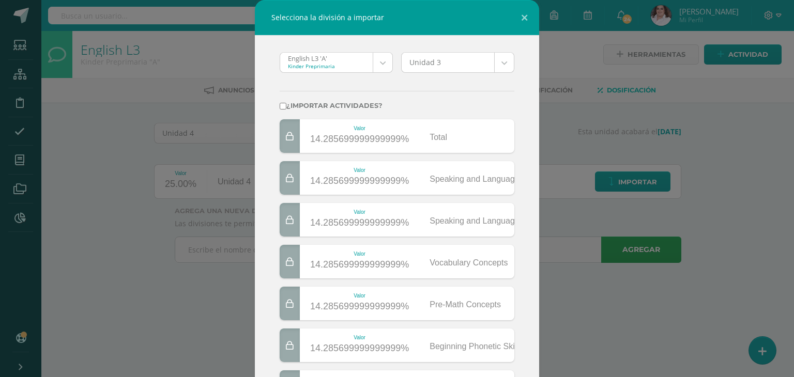
click at [280, 103] on input "¿Importar actividades?" at bounding box center [283, 106] width 7 height 7
checkbox input "true"
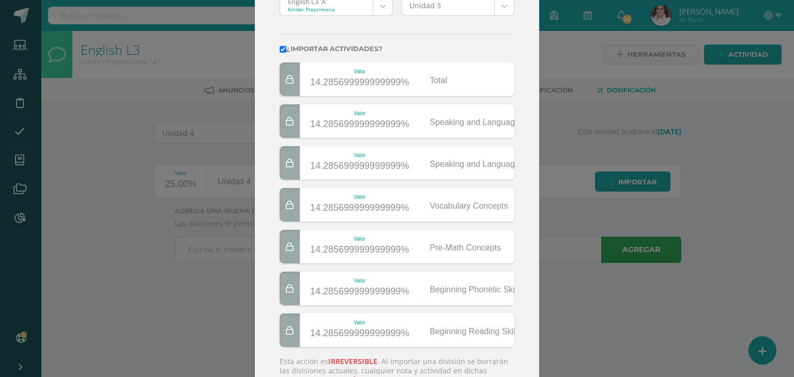
scroll to position [144, 0]
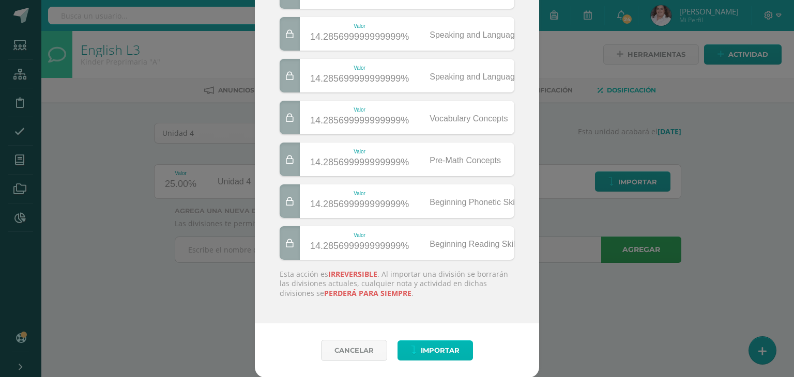
click at [427, 352] on span "Importar" at bounding box center [440, 350] width 39 height 19
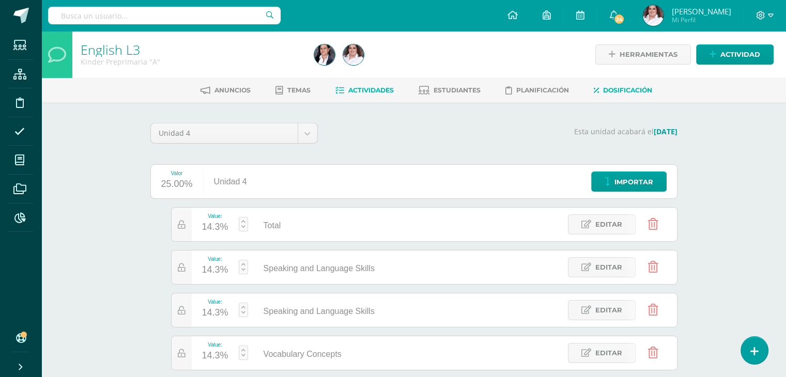
click at [372, 93] on span "Actividades" at bounding box center [370, 90] width 45 height 8
